Goal: Task Accomplishment & Management: Use online tool/utility

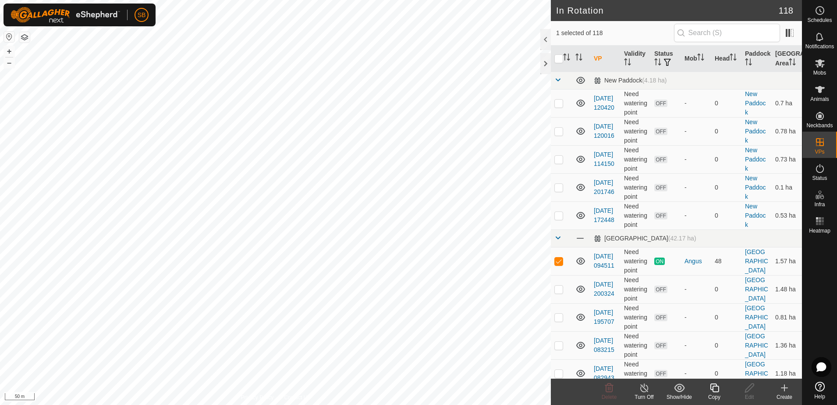
click at [717, 389] on icon at bounding box center [714, 387] width 11 height 11
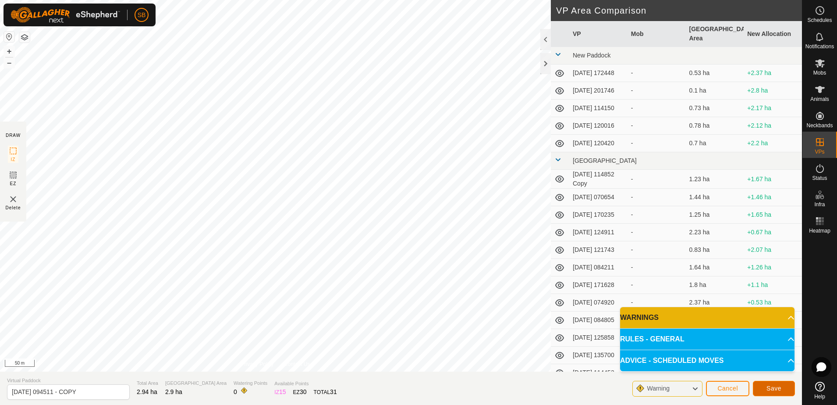
click at [774, 388] on span "Save" at bounding box center [774, 388] width 15 height 7
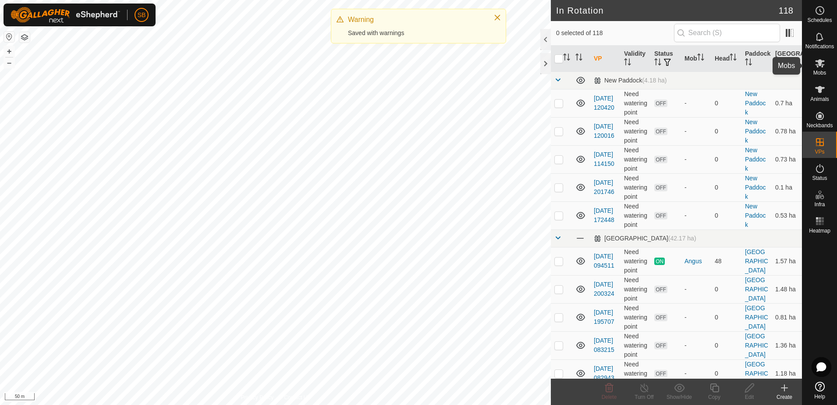
click at [816, 67] on icon at bounding box center [820, 63] width 11 height 11
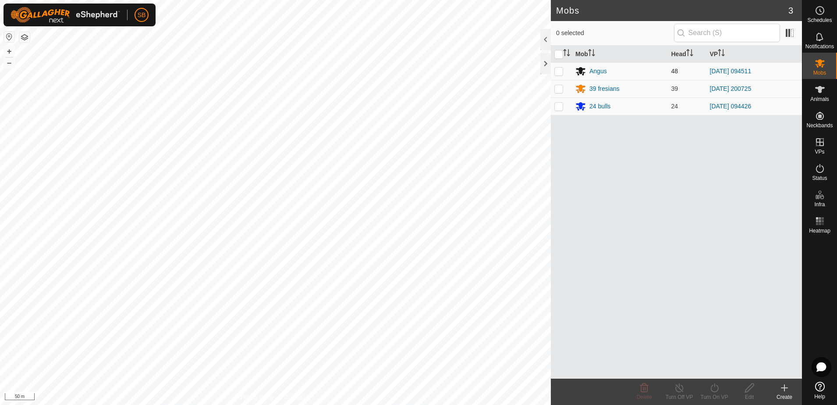
click at [556, 69] on p-checkbox at bounding box center [559, 71] width 9 height 7
checkbox input "true"
click at [716, 390] on icon at bounding box center [714, 387] width 11 height 11
click at [722, 371] on link "Now" at bounding box center [741, 369] width 87 height 18
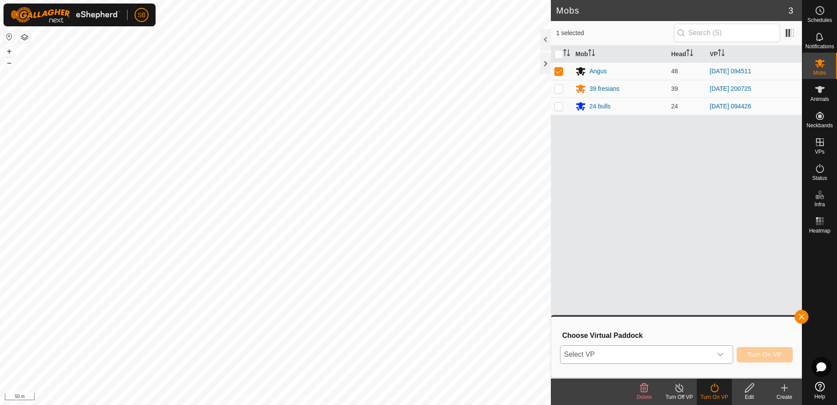
click at [719, 353] on div "dropdown trigger" at bounding box center [721, 355] width 18 height 18
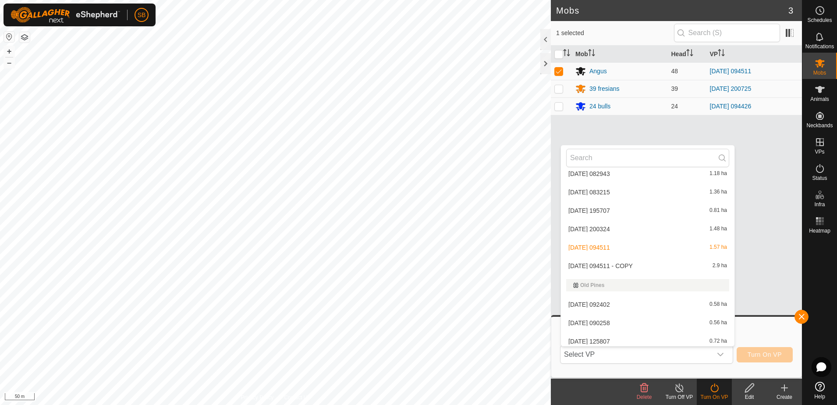
scroll to position [1382, 0]
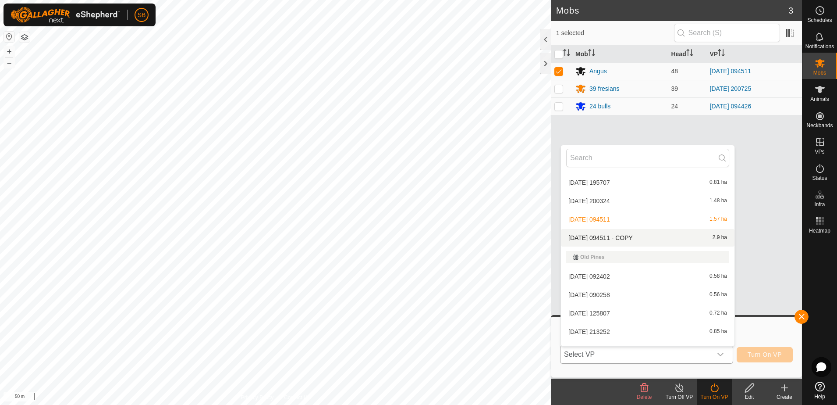
click at [616, 241] on li "[DATE] 094511 - COPY 2.9 ha" at bounding box center [648, 238] width 174 height 18
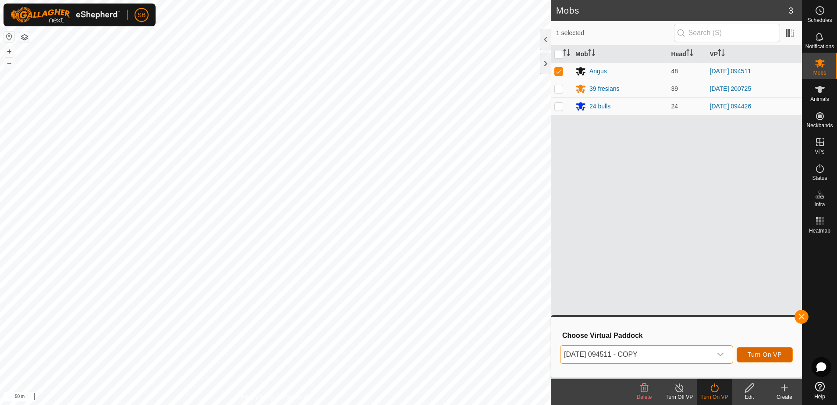
click at [770, 353] on span "Turn On VP" at bounding box center [765, 354] width 34 height 7
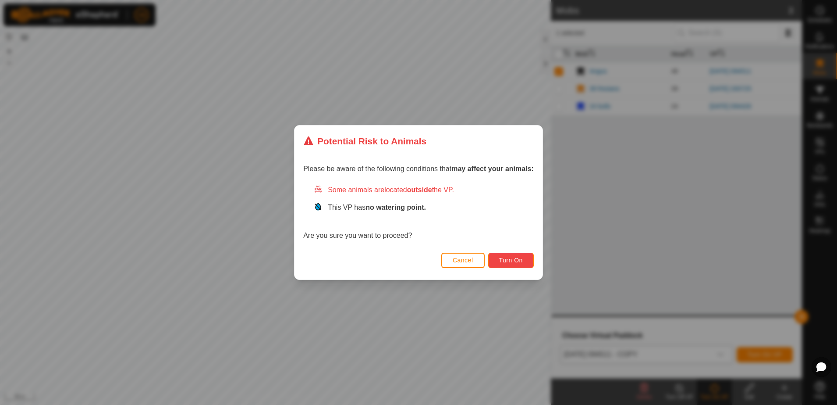
click at [506, 261] on span "Turn On" at bounding box center [511, 260] width 24 height 7
